Goal: Task Accomplishment & Management: Complete application form

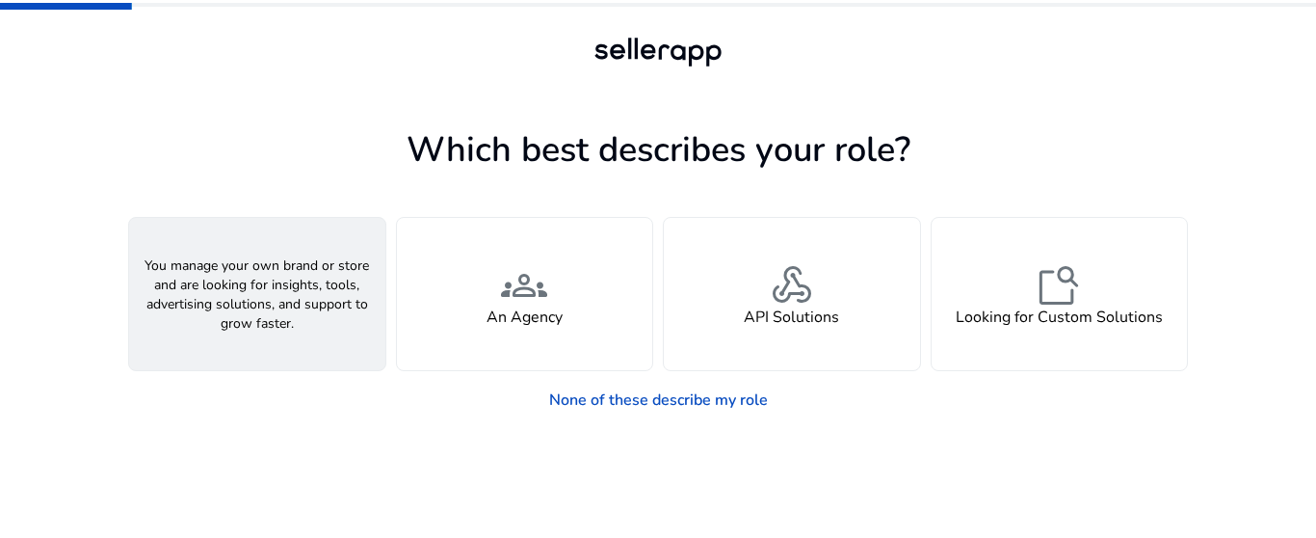
click at [240, 297] on span "person" at bounding box center [257, 285] width 46 height 46
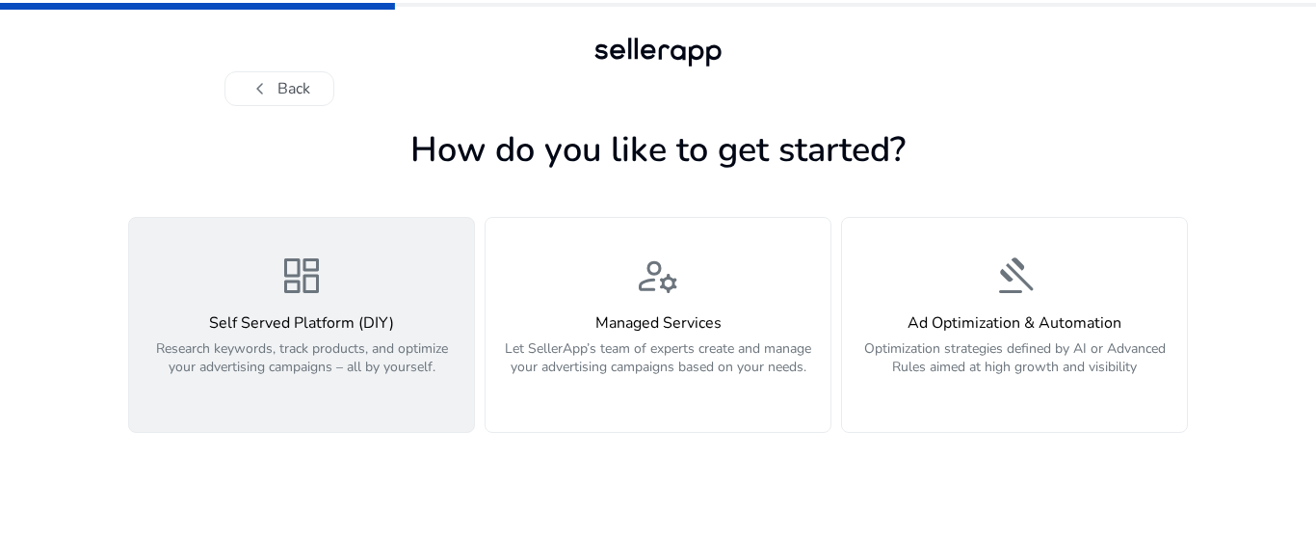
click at [281, 327] on h4 "Self Served Platform (DIY)" at bounding box center [302, 323] width 322 height 18
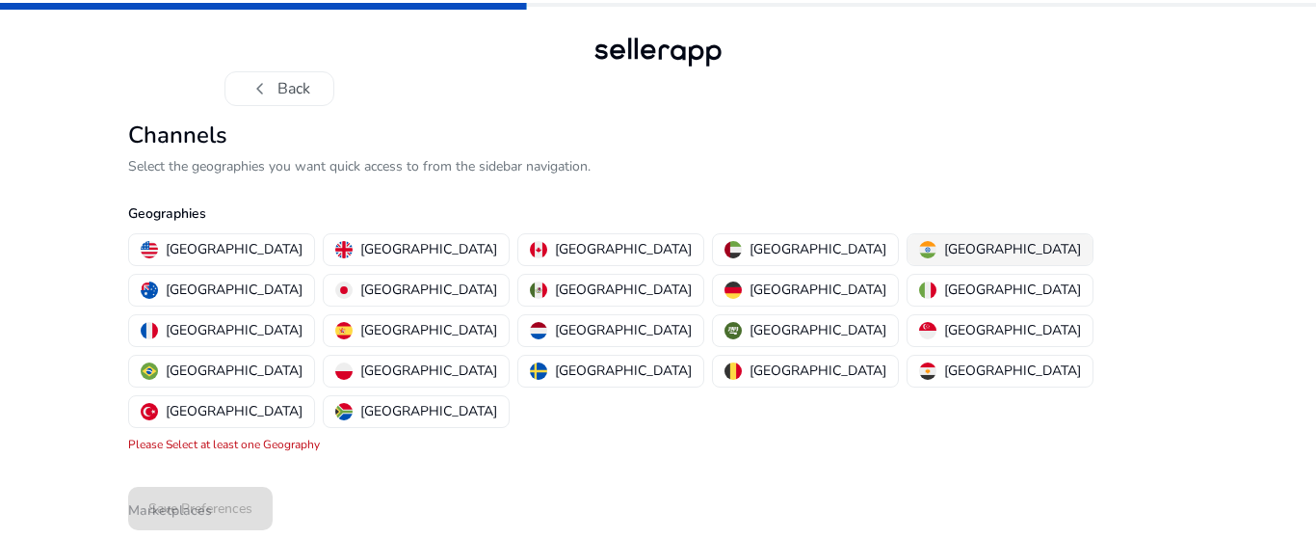
click at [944, 250] on p "[GEOGRAPHIC_DATA]" at bounding box center [1012, 249] width 137 height 20
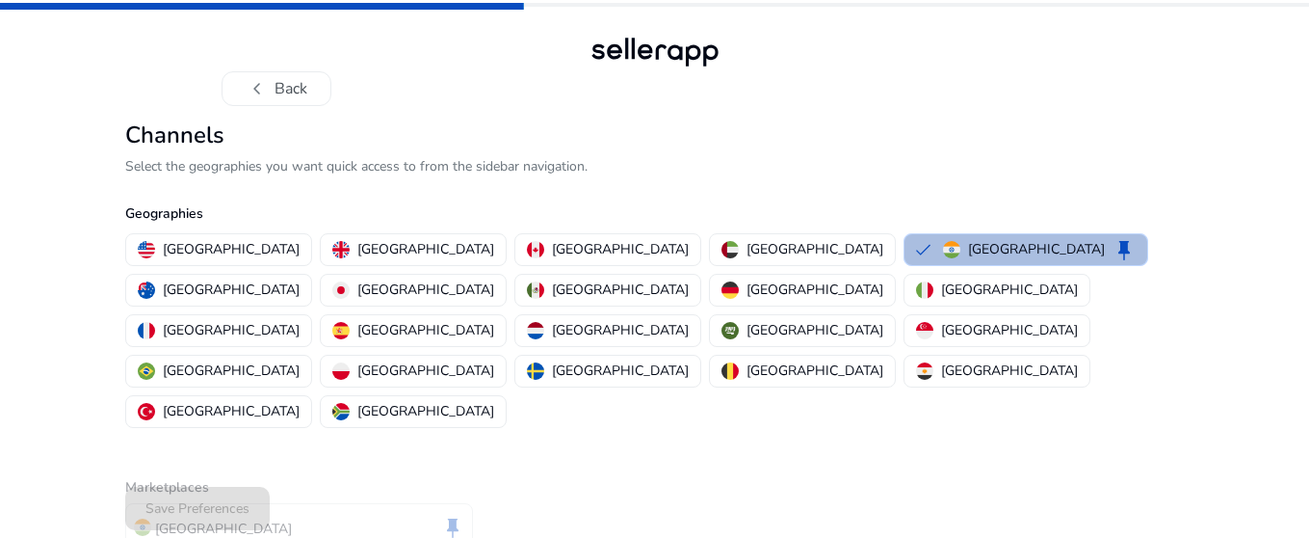
scroll to position [85, 0]
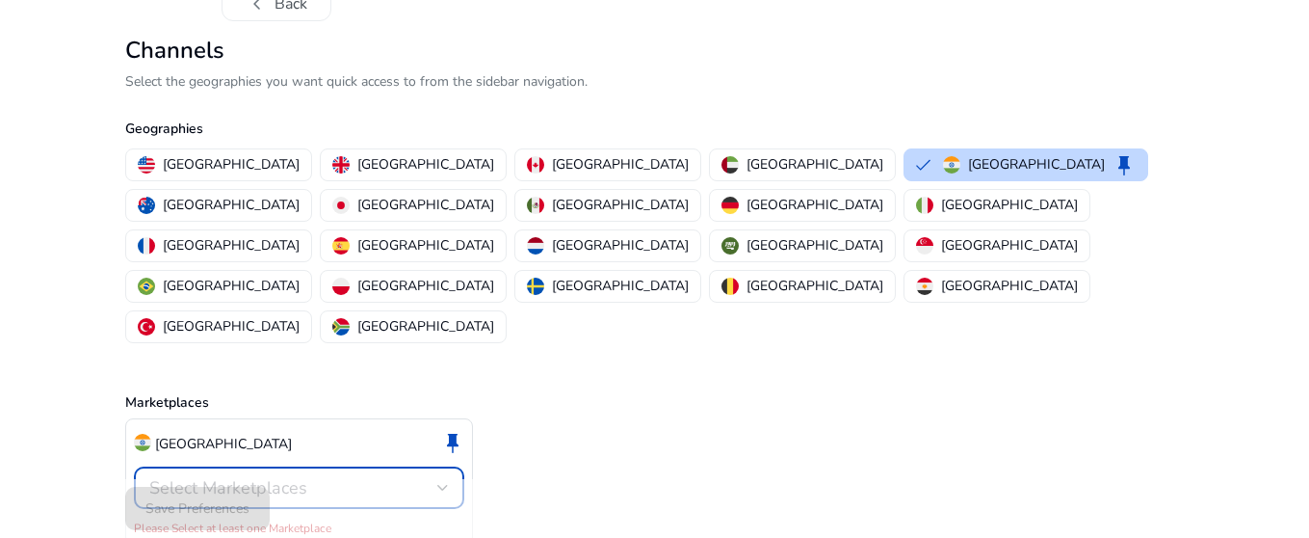
click at [318, 477] on div "Select Marketplaces" at bounding box center [293, 487] width 288 height 21
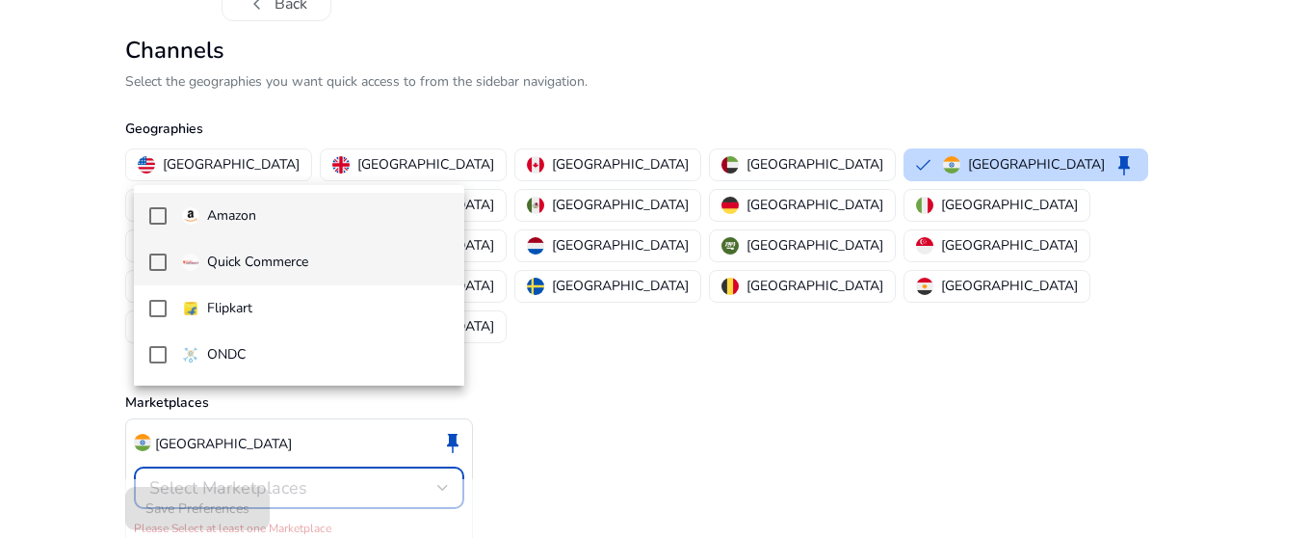
scroll to position [0, 0]
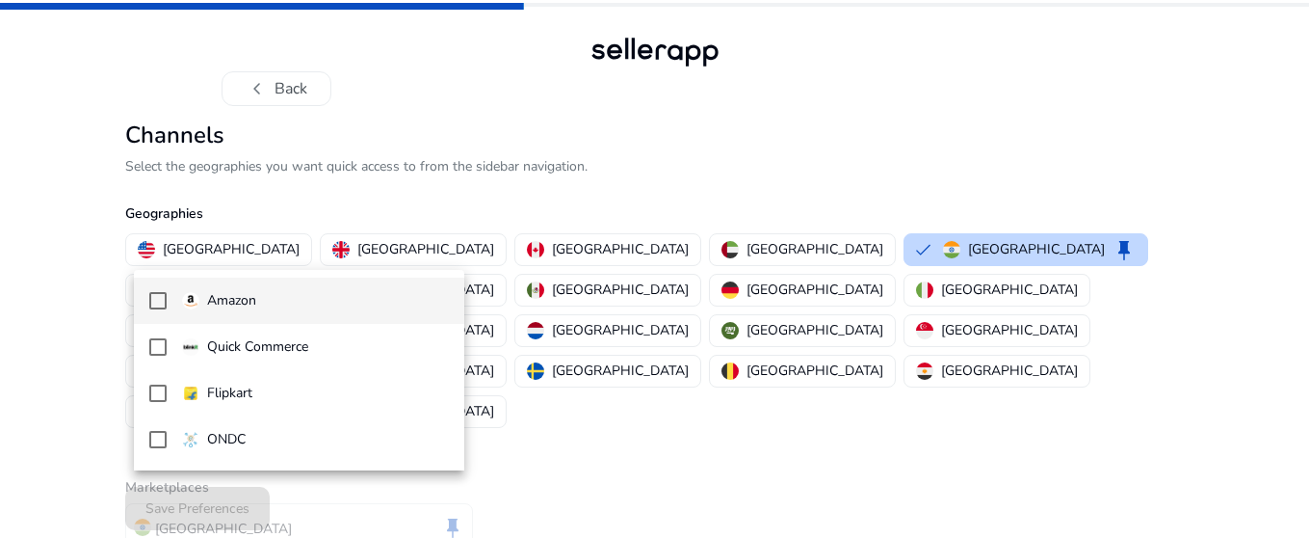
click at [160, 298] on mat-pseudo-checkbox at bounding box center [157, 300] width 17 height 17
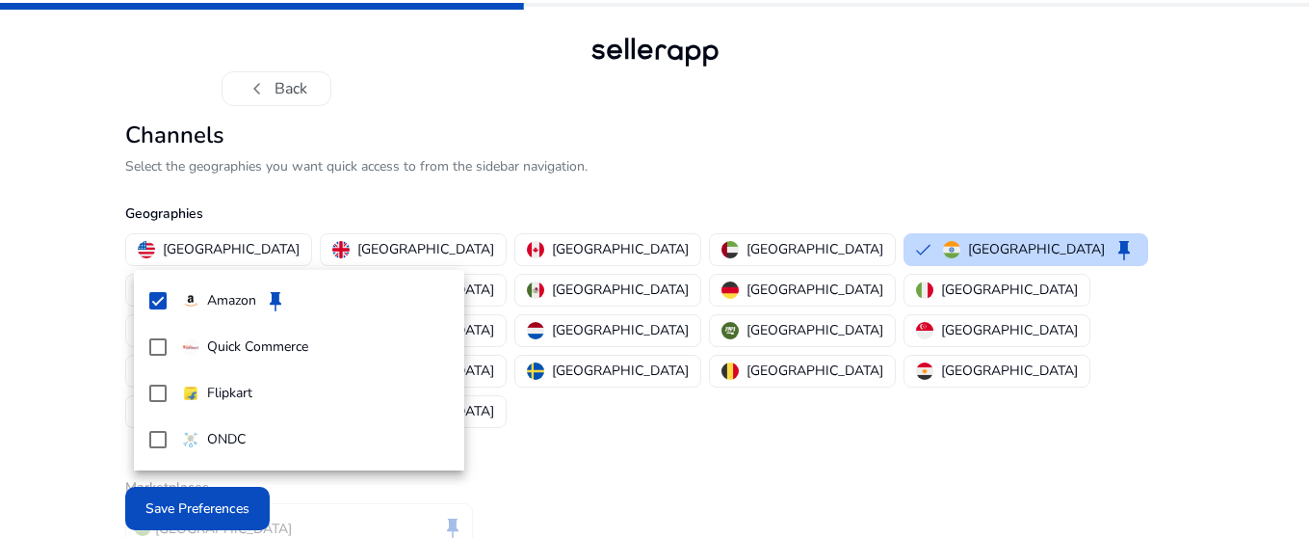
scroll to position [64, 0]
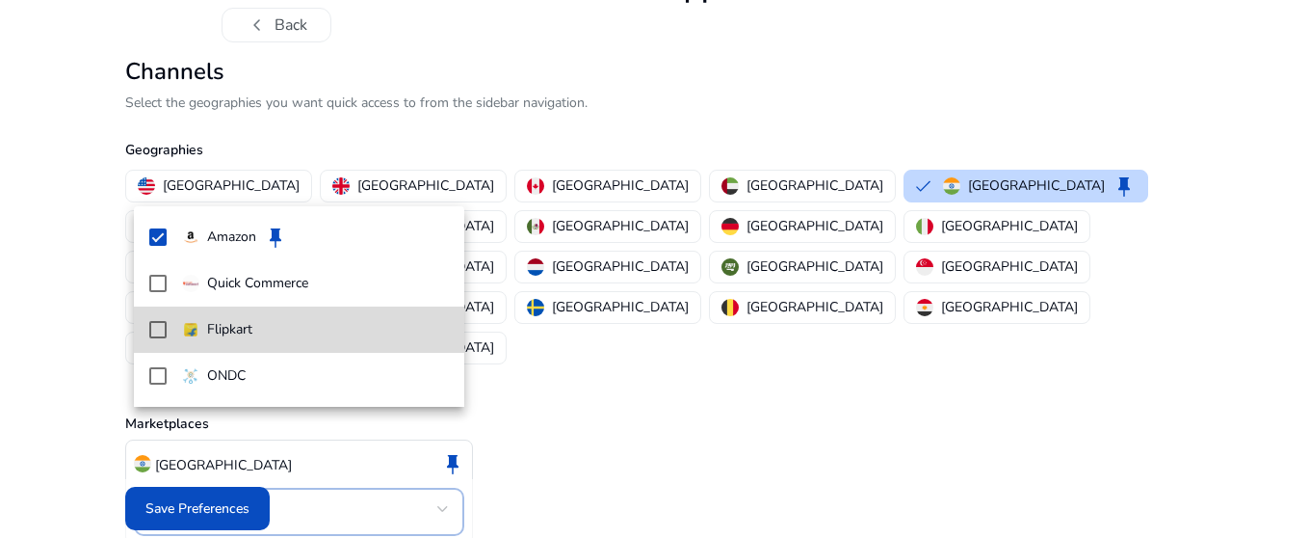
click at [160, 329] on mat-pseudo-checkbox at bounding box center [157, 329] width 17 height 17
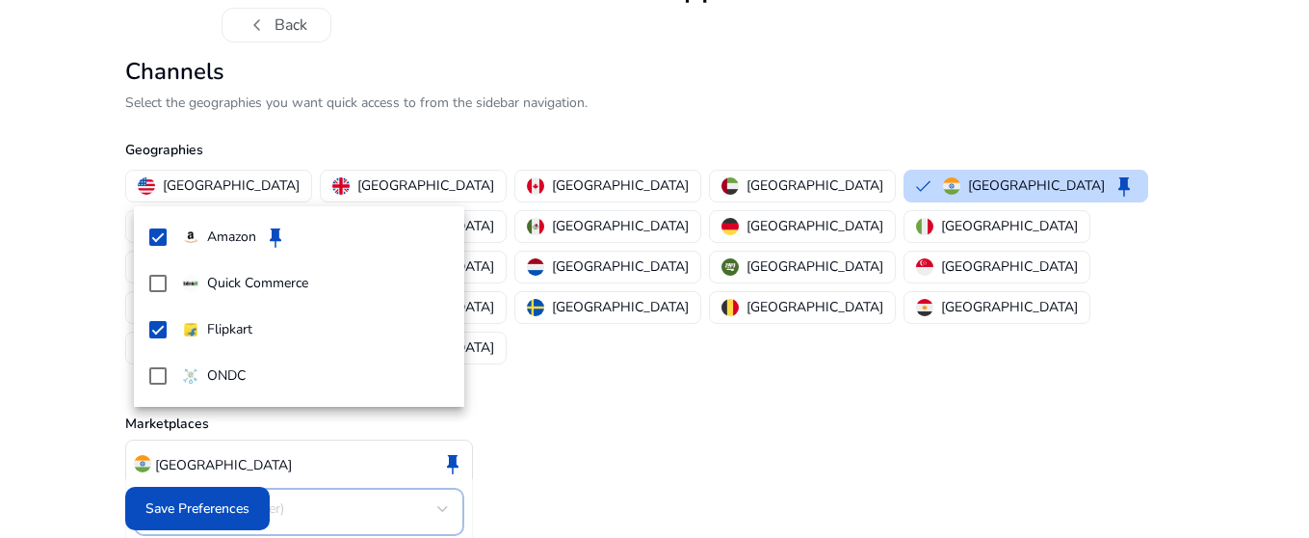
click at [224, 505] on div at bounding box center [654, 269] width 1309 height 538
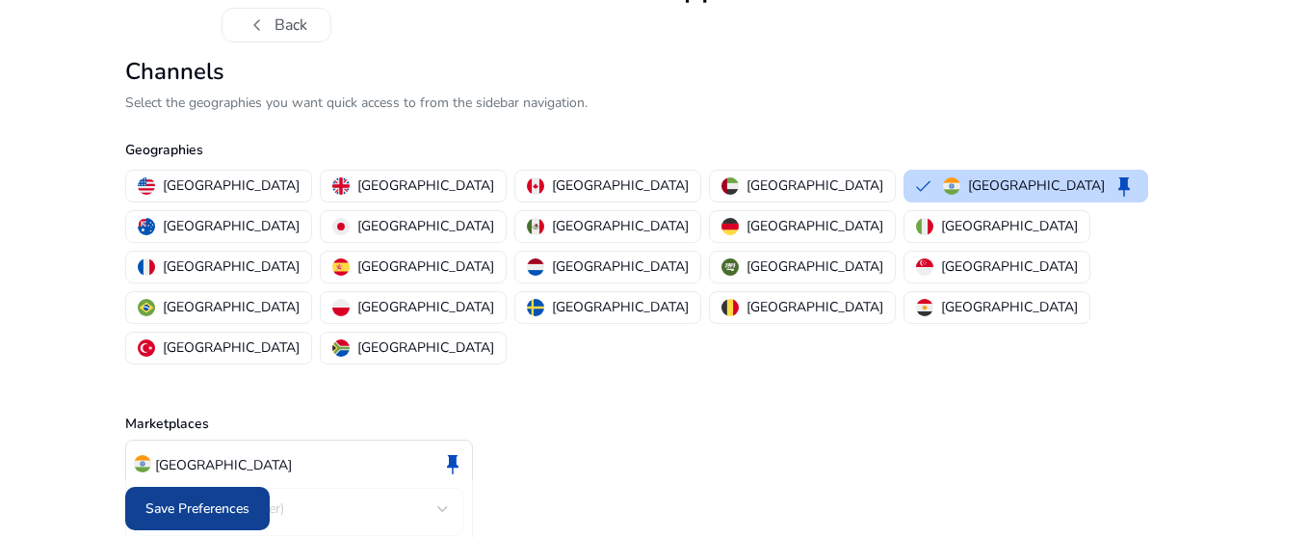
click at [187, 503] on span "Save Preferences" at bounding box center [197, 508] width 104 height 20
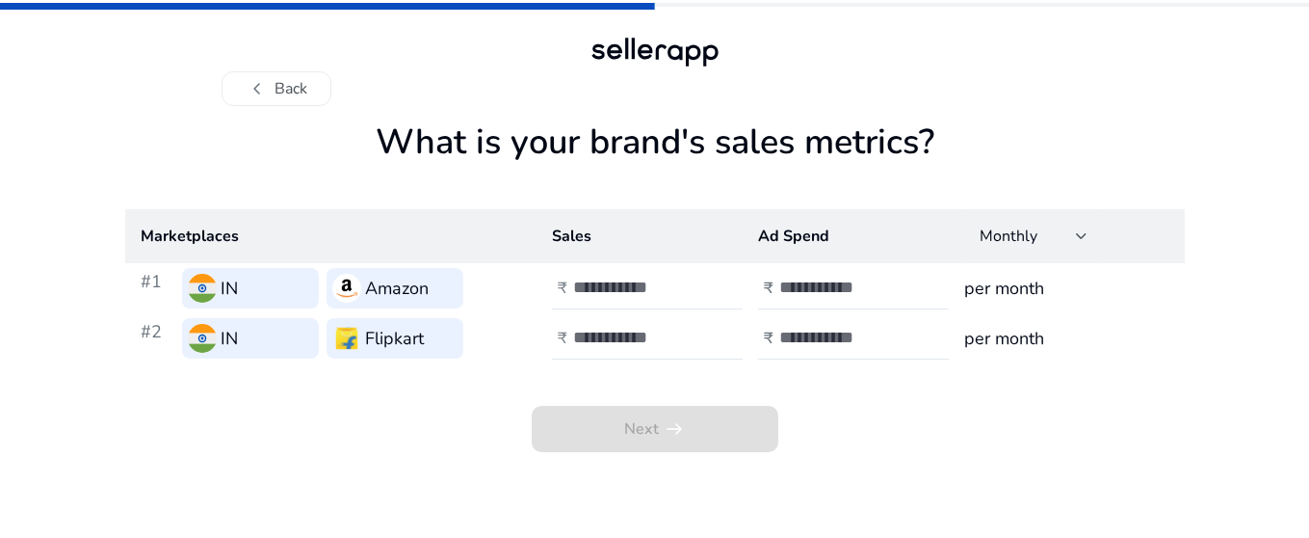
scroll to position [0, 0]
click at [626, 283] on input "number" at bounding box center [642, 286] width 130 height 21
type input "*"
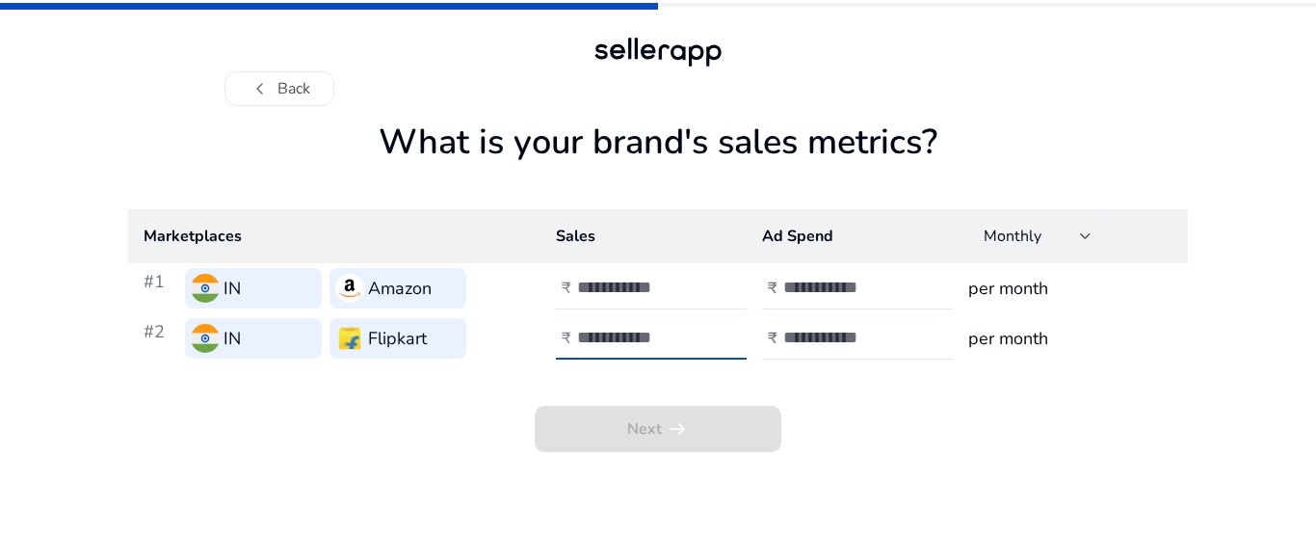
click at [653, 343] on input "number" at bounding box center [642, 337] width 130 height 21
type input "*"
click at [796, 283] on input "number" at bounding box center [848, 286] width 130 height 21
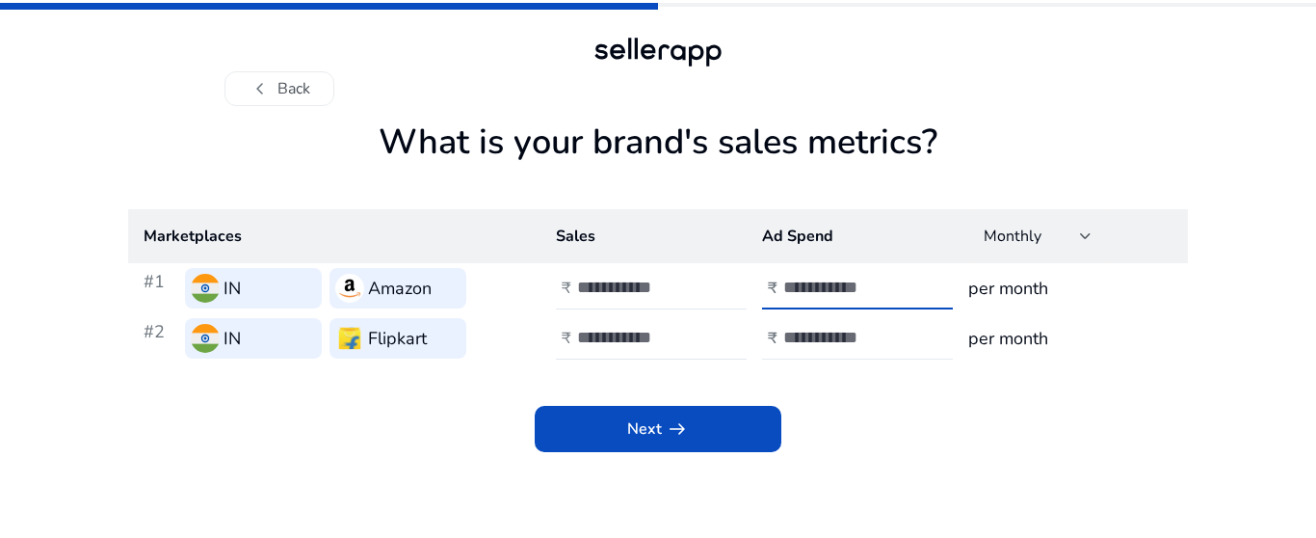
type input "*"
click at [805, 339] on input "number" at bounding box center [848, 337] width 130 height 21
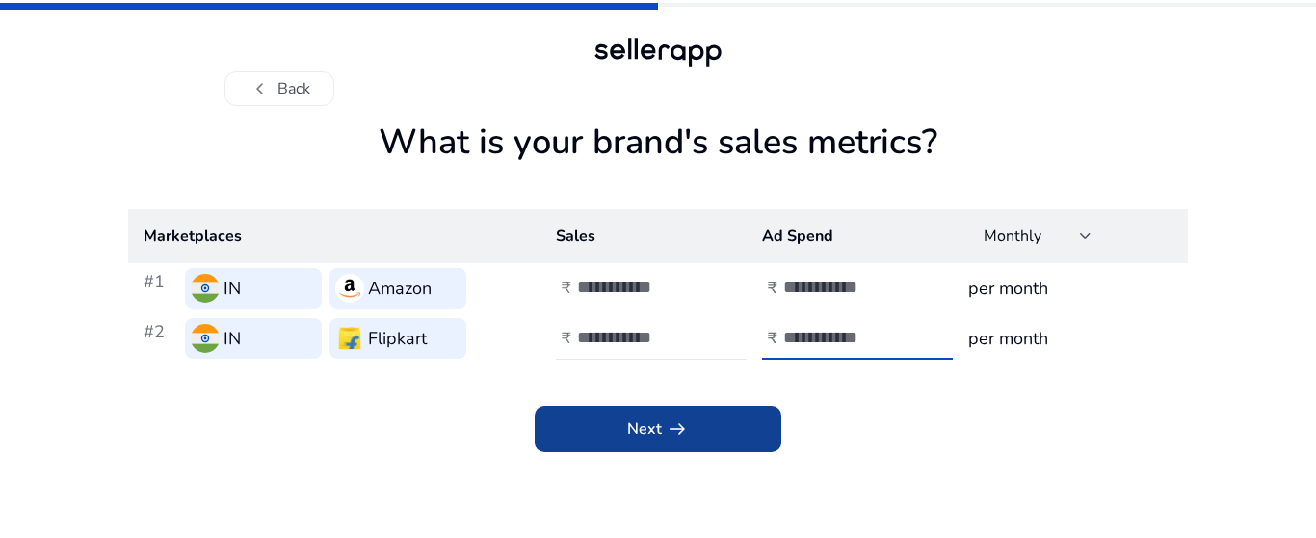
type input "*"
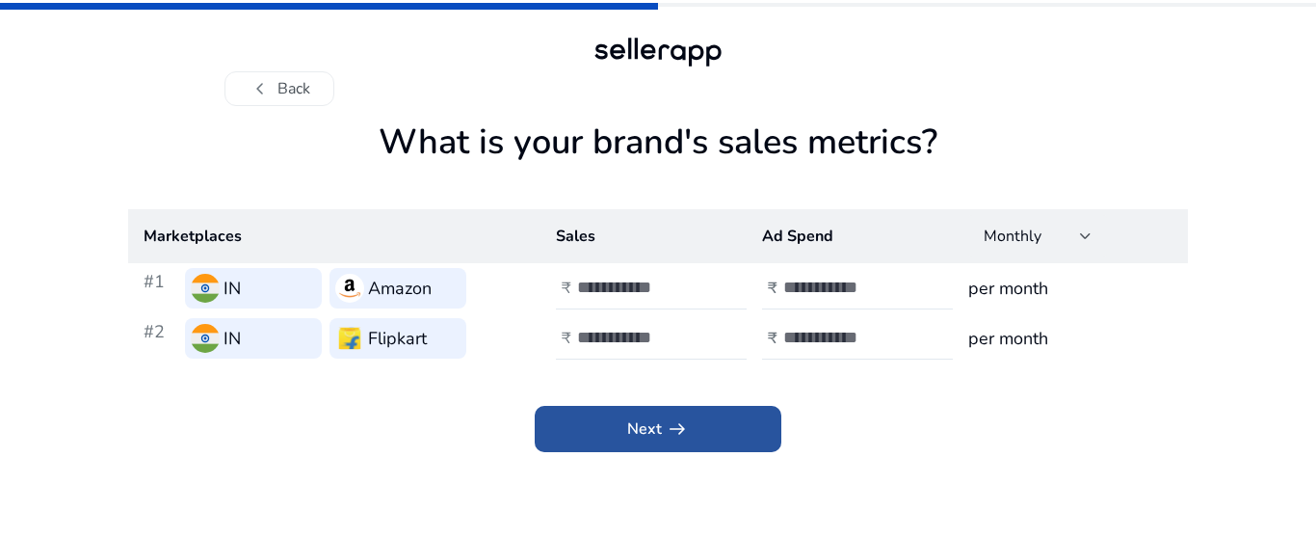
click at [649, 429] on span "Next arrow_right_alt" at bounding box center [658, 428] width 62 height 23
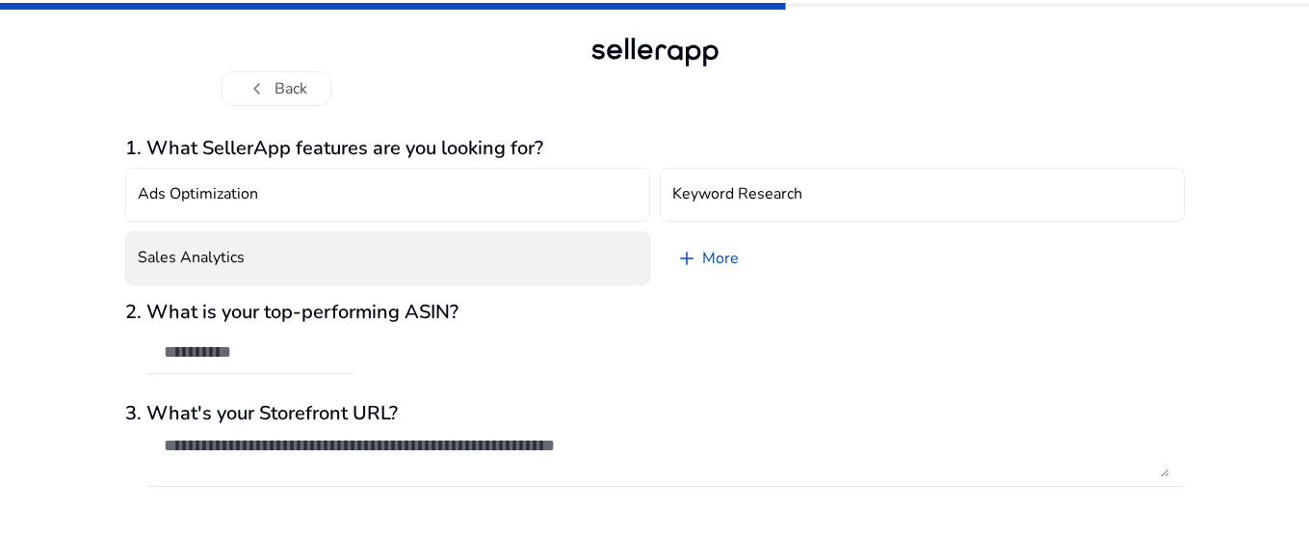
click at [429, 261] on button "Sales Analytics" at bounding box center [387, 258] width 525 height 54
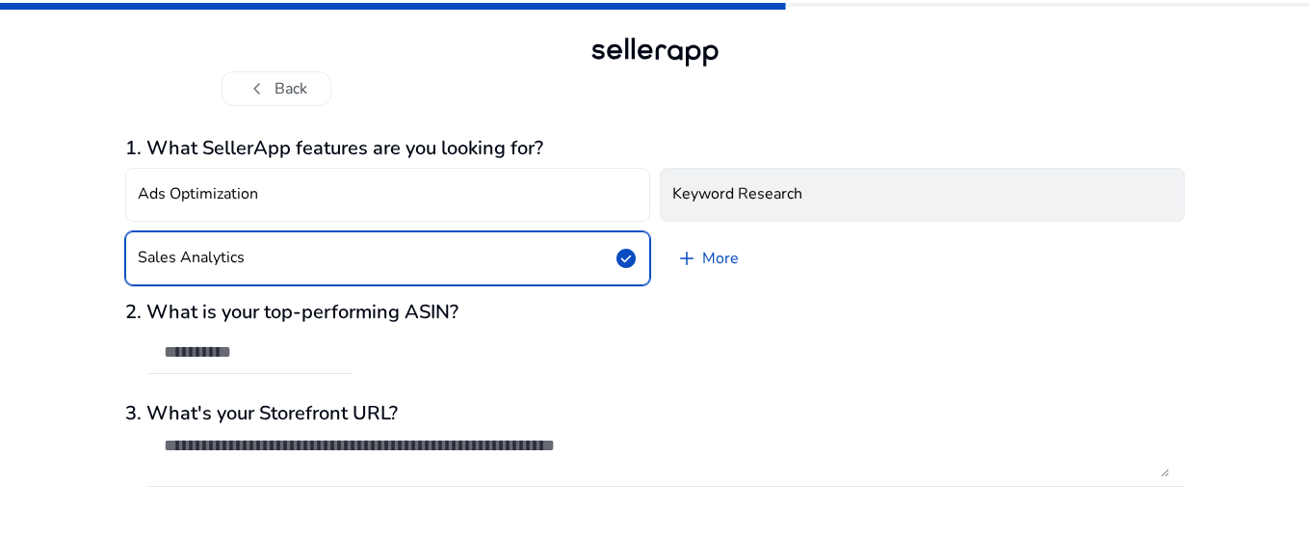
click at [720, 190] on h4 "Keyword Research" at bounding box center [737, 194] width 130 height 18
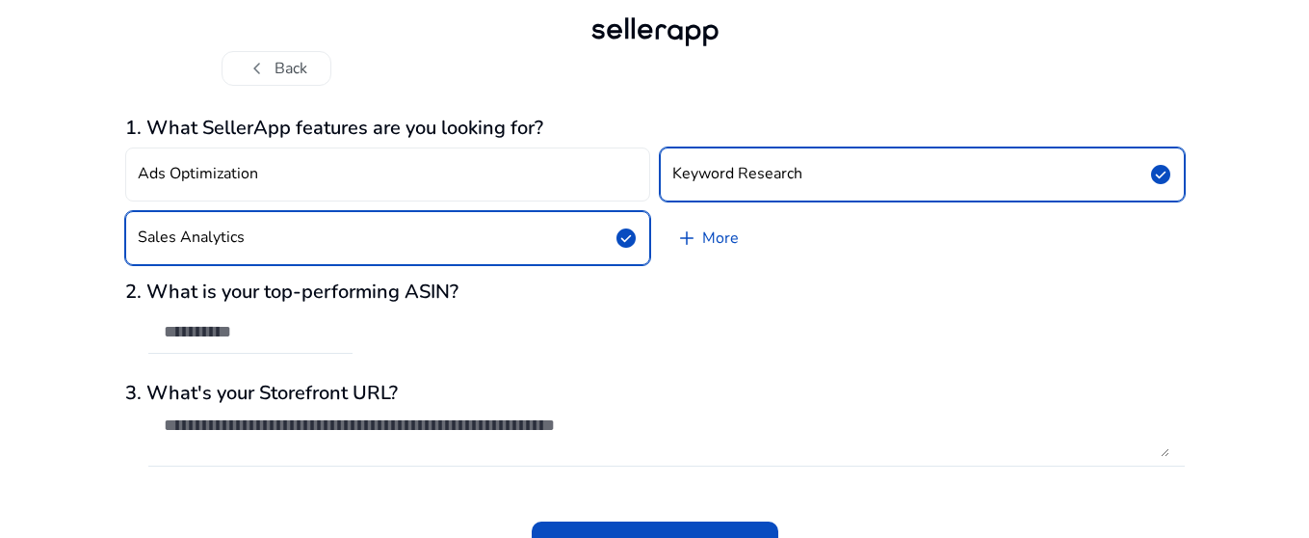
scroll to position [50, 0]
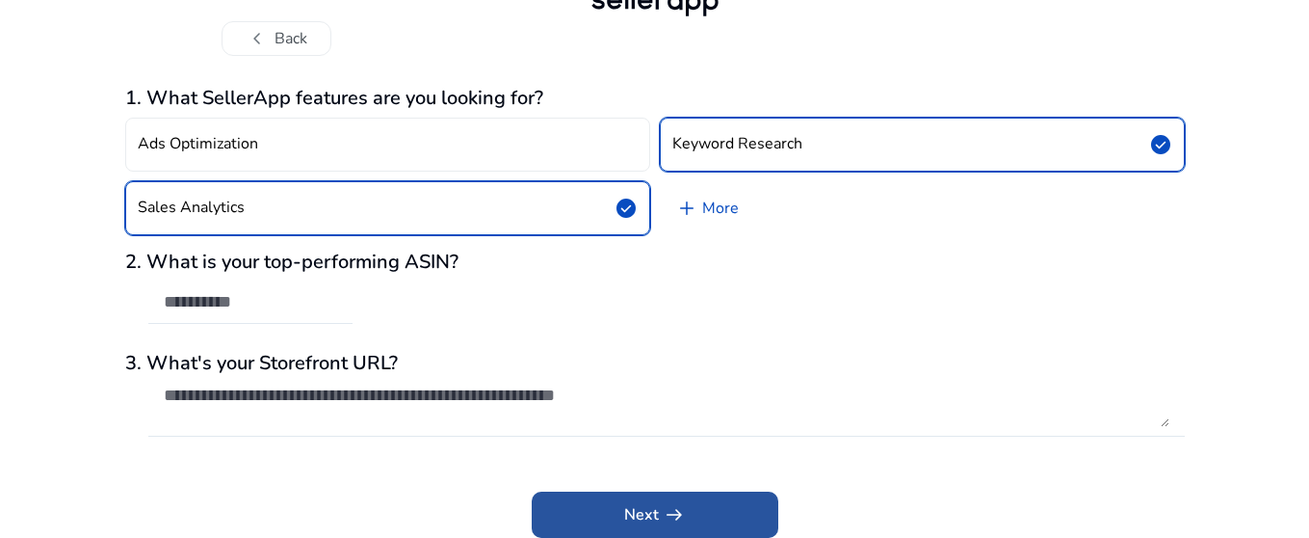
click at [618, 515] on span at bounding box center [655, 514] width 247 height 46
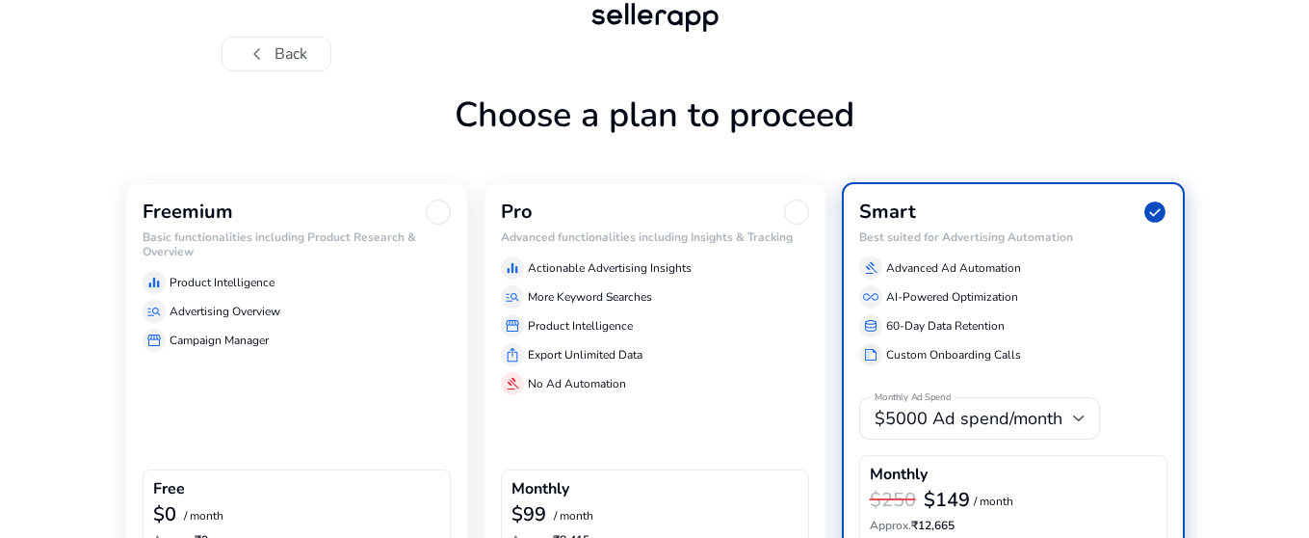
scroll to position [161, 0]
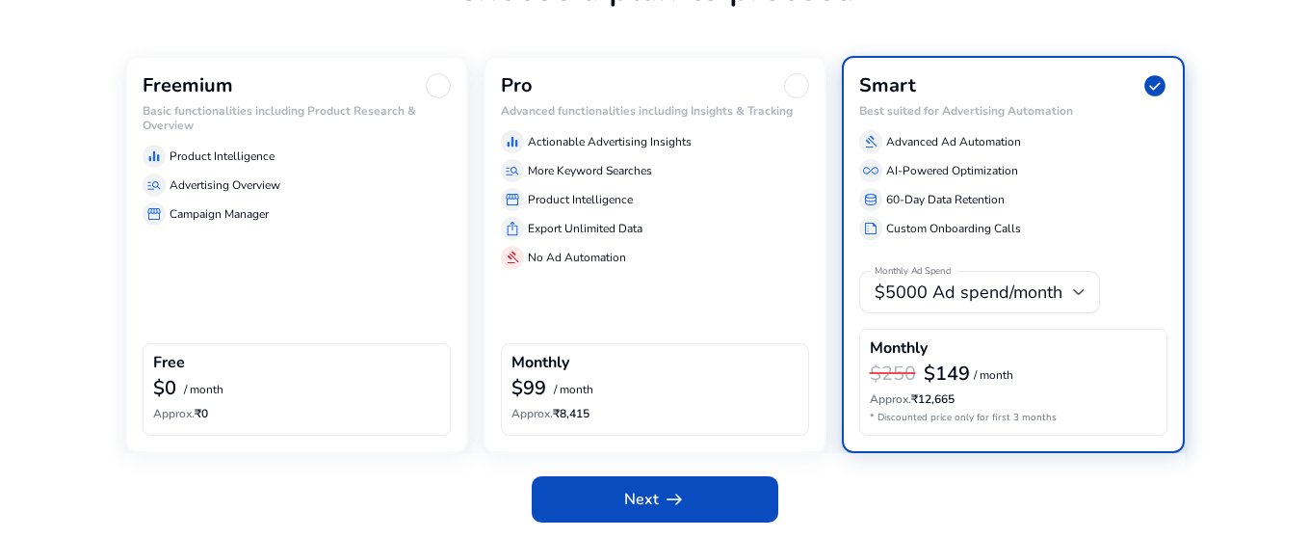
click at [387, 90] on div "Freemium" at bounding box center [297, 85] width 308 height 25
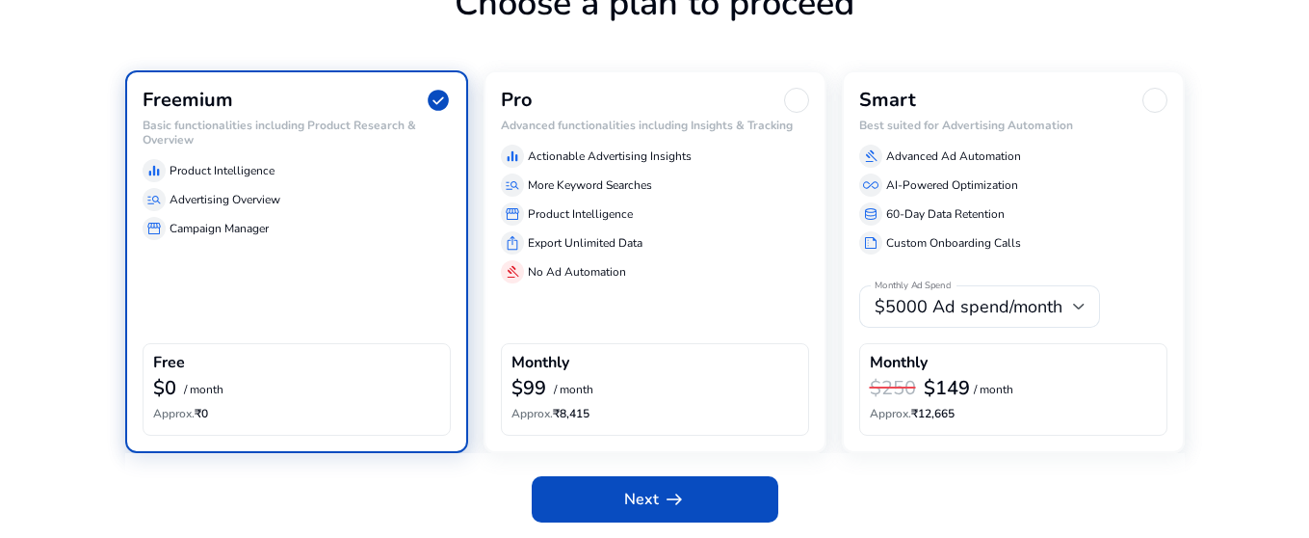
scroll to position [146, 0]
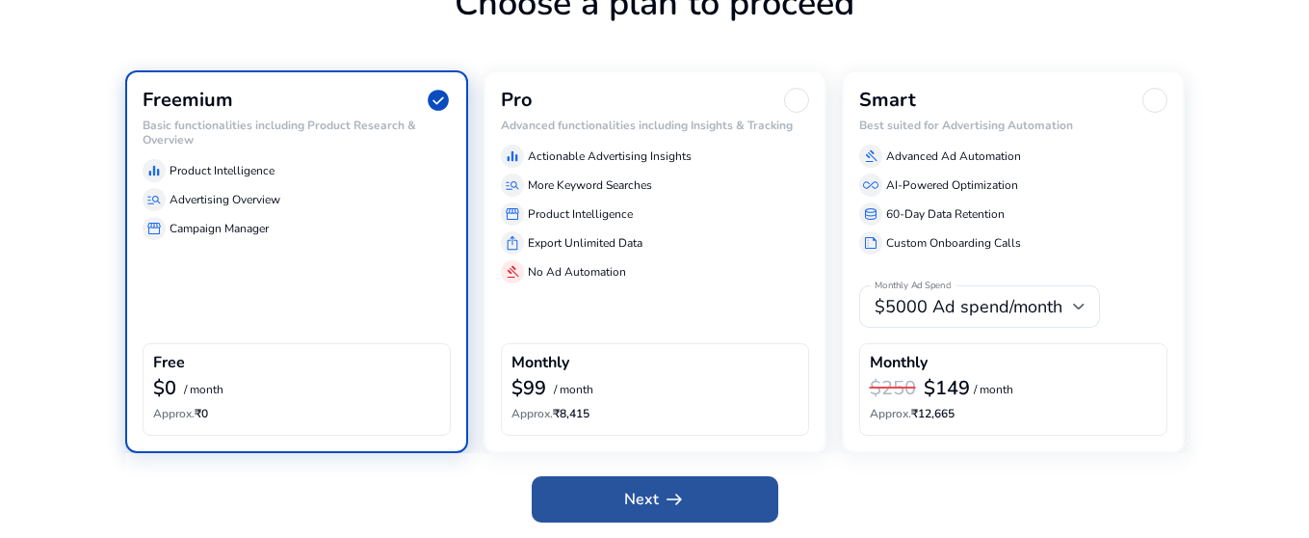
click at [592, 509] on span at bounding box center [655, 499] width 247 height 46
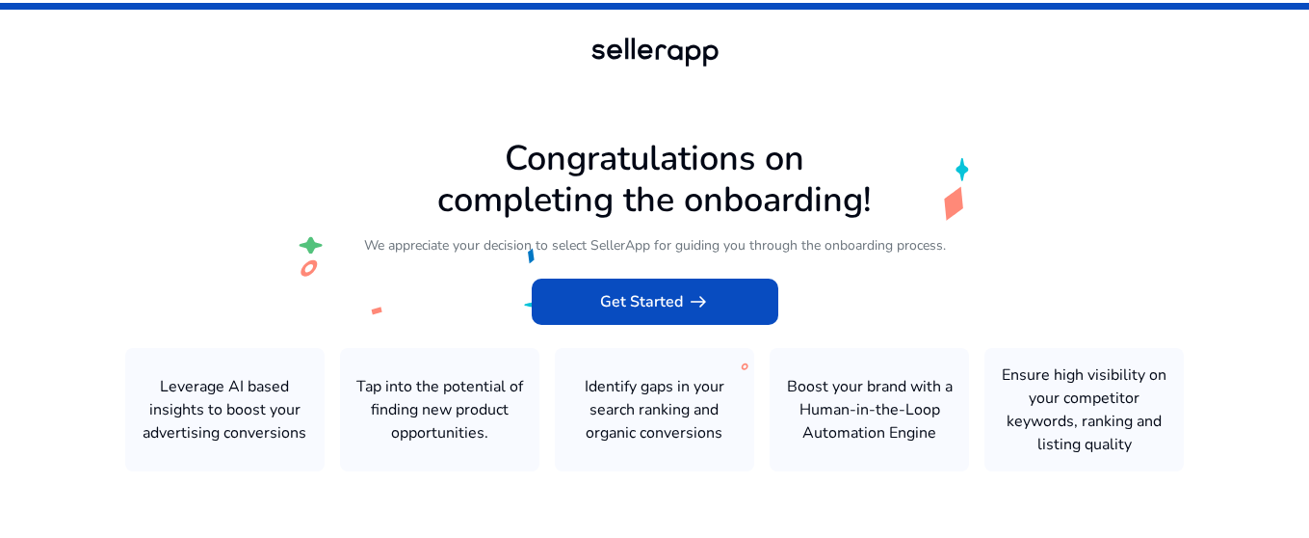
scroll to position [1, 0]
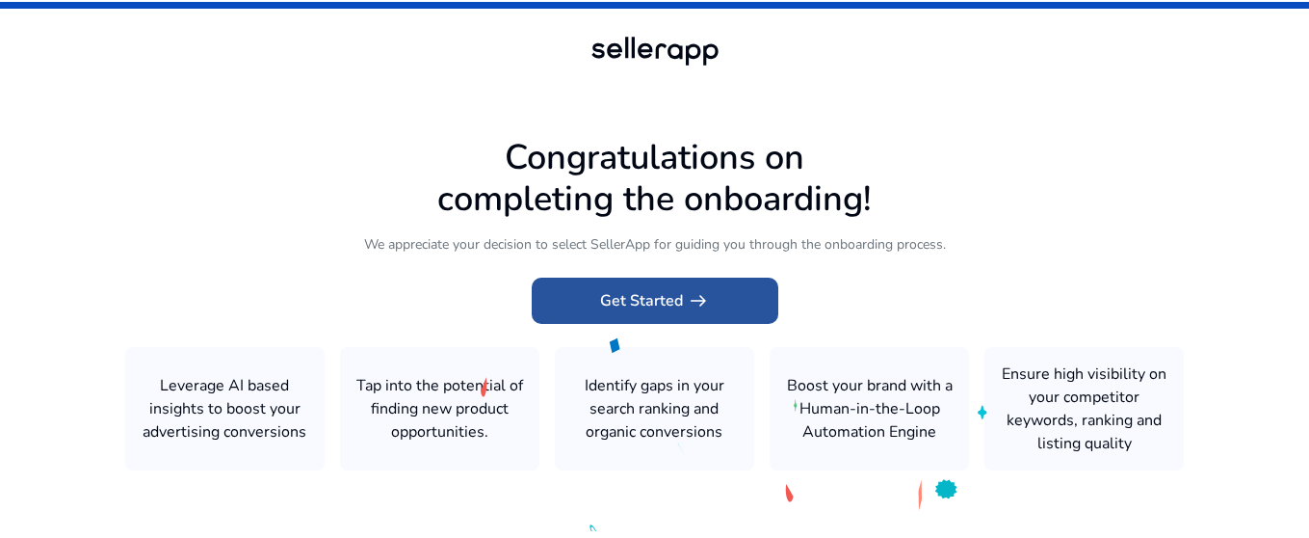
click at [612, 303] on span "Get Started arrow_right_alt" at bounding box center [655, 300] width 110 height 23
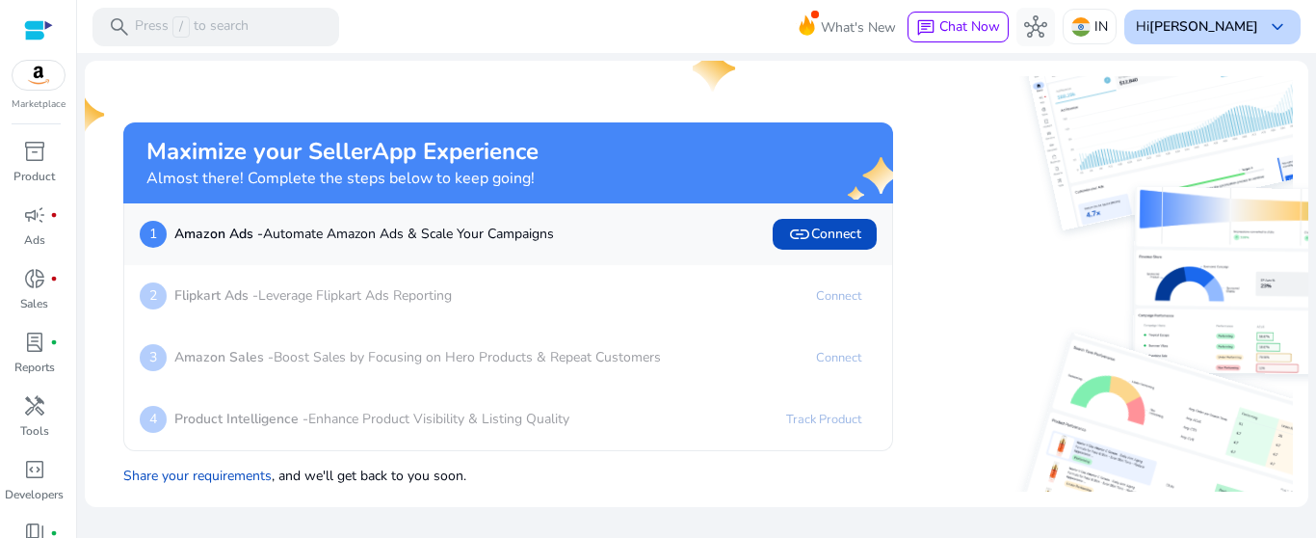
click at [1278, 24] on span "keyboard_arrow_down" at bounding box center [1277, 26] width 23 height 23
